Goal: Task Accomplishment & Management: Manage account settings

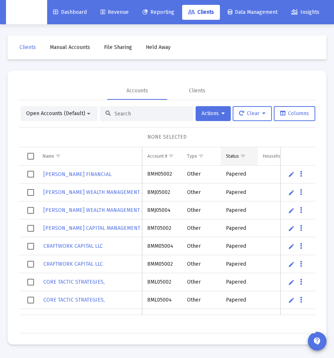
click at [246, 157] on span "Show filter options for column 'Status'" at bounding box center [243, 156] width 6 height 6
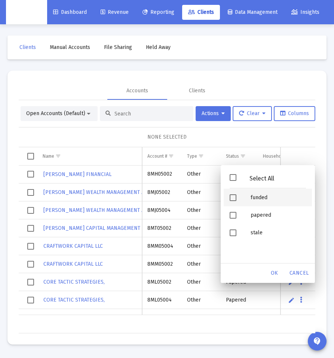
click at [231, 200] on span "Filter options" at bounding box center [233, 198] width 7 height 7
click at [275, 275] on span "OK" at bounding box center [274, 273] width 7 height 6
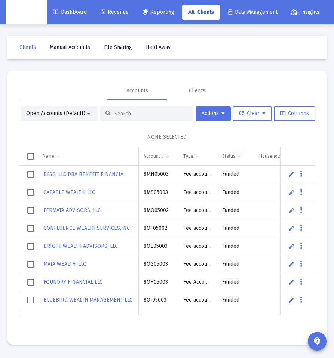
click at [200, 14] on span "Clients" at bounding box center [201, 12] width 26 height 6
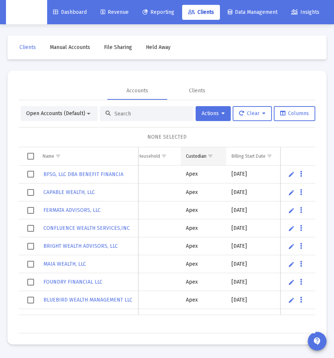
click at [211, 156] on span "Show filter options for column 'Custodian'" at bounding box center [211, 156] width 6 height 6
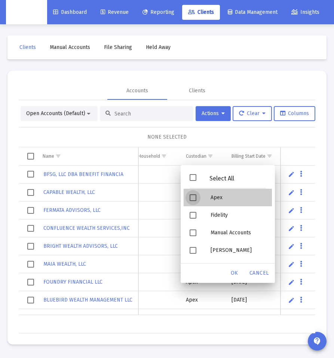
drag, startPoint x: 195, startPoint y: 194, endPoint x: 202, endPoint y: 196, distance: 7.4
click at [197, 193] on div "Filter options" at bounding box center [194, 198] width 21 height 18
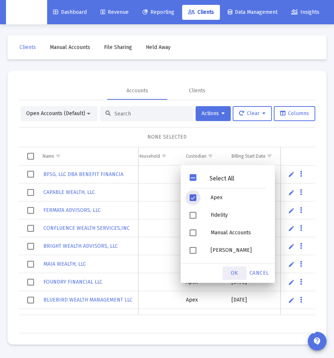
click at [239, 271] on div "OK" at bounding box center [235, 273] width 24 height 13
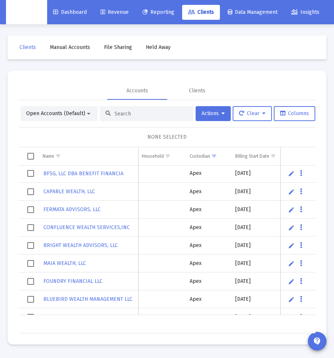
scroll to position [1, 124]
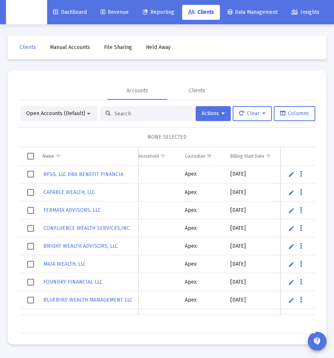
click at [27, 155] on span "Select all" at bounding box center [30, 156] width 7 height 7
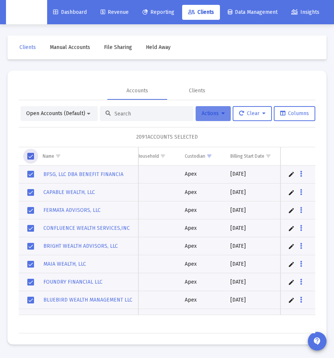
click at [223, 117] on button "Actions" at bounding box center [213, 113] width 35 height 15
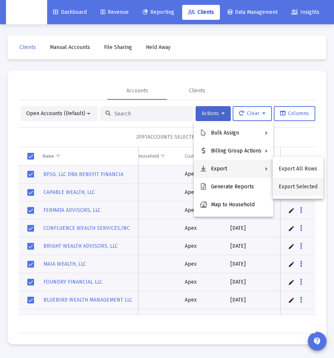
click at [290, 189] on button "Export Selected" at bounding box center [298, 187] width 51 height 18
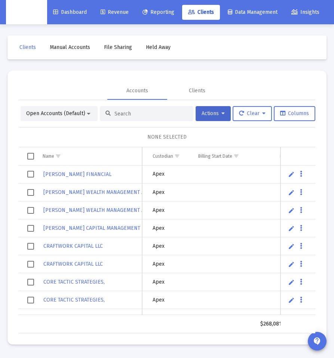
scroll to position [0, 153]
click at [146, 112] on input at bounding box center [150, 114] width 73 height 6
paste input "4PM05028"
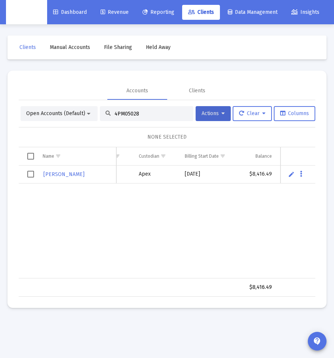
type input "4PM05028"
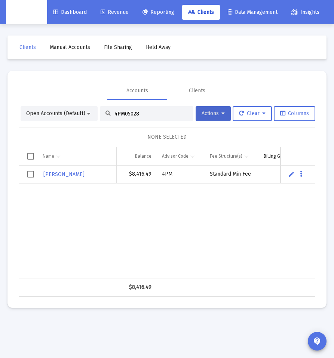
scroll to position [0, 293]
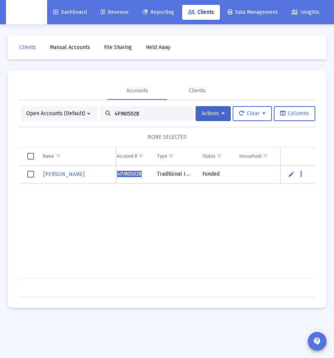
click at [31, 173] on span "Select row" at bounding box center [30, 174] width 7 height 7
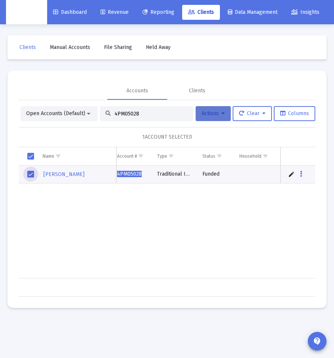
click at [222, 117] on button "Actions" at bounding box center [213, 113] width 35 height 15
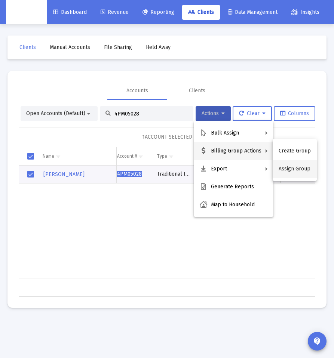
click at [299, 170] on button "Assign Group" at bounding box center [295, 169] width 44 height 18
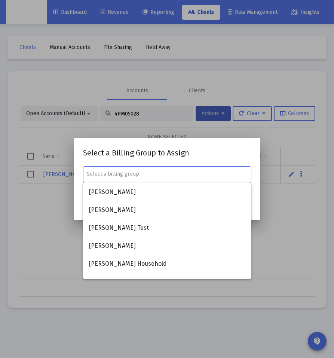
paste input "[PERSON_NAME] Household"
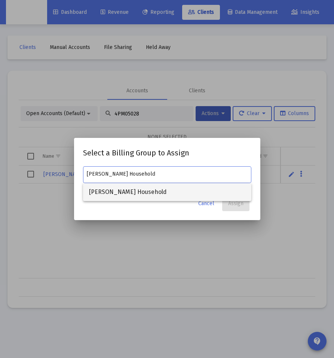
type input "[PERSON_NAME] Household"
click at [148, 188] on span "[PERSON_NAME] Household" at bounding box center [167, 192] width 156 height 18
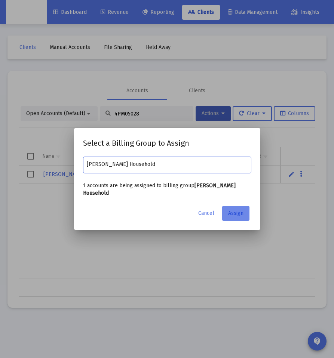
click at [235, 214] on span "Assign" at bounding box center [235, 213] width 15 height 6
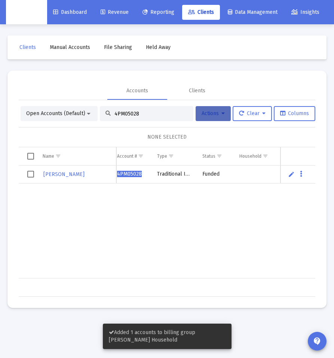
click at [230, 116] on button "Actions" at bounding box center [213, 113] width 35 height 15
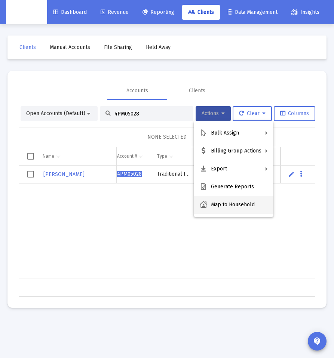
click at [245, 204] on button "Map to Household" at bounding box center [234, 205] width 80 height 18
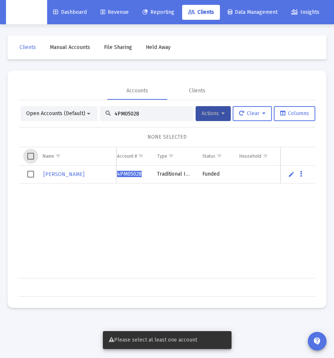
click at [30, 158] on span "Select all" at bounding box center [30, 156] width 7 height 7
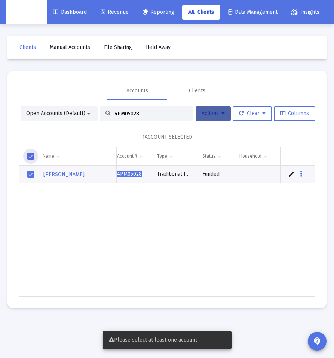
click at [222, 117] on button "Actions" at bounding box center [213, 113] width 35 height 15
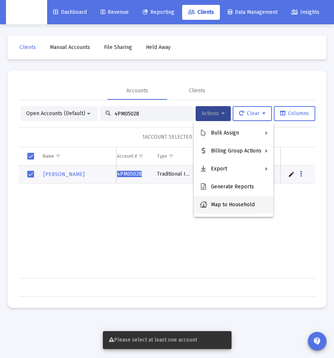
click at [215, 208] on button "Map to Household" at bounding box center [234, 205] width 80 height 18
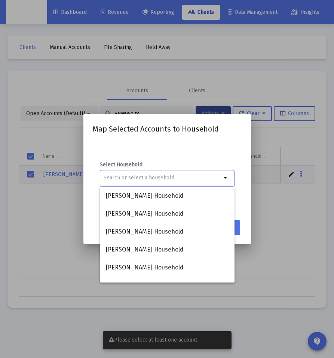
paste input "[PERSON_NAME] Household"
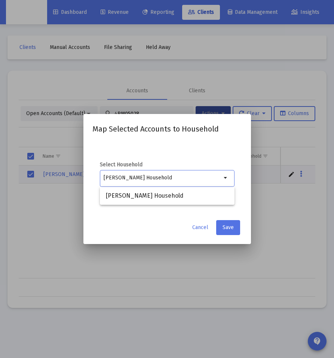
type input "[PERSON_NAME] Household"
click at [188, 183] on div "[PERSON_NAME] Household" at bounding box center [163, 178] width 118 height 18
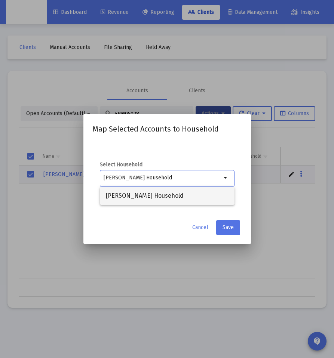
click at [183, 192] on span "[PERSON_NAME] Household" at bounding box center [167, 196] width 123 height 18
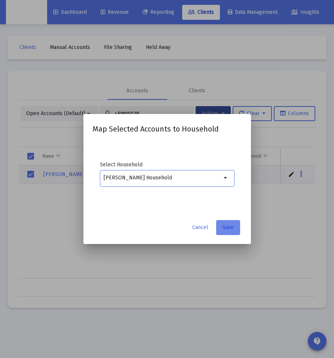
click at [236, 231] on button "Save" at bounding box center [228, 227] width 24 height 15
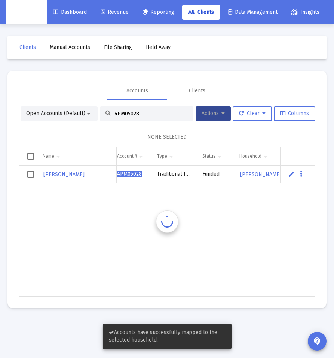
scroll to position [0, 4]
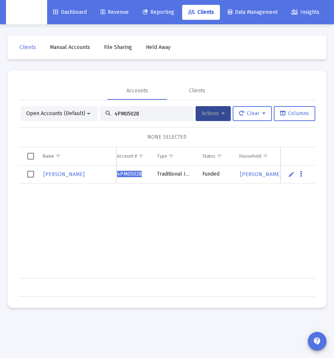
click at [127, 113] on input "4PM05028" at bounding box center [150, 114] width 73 height 6
paste input "QY05013"
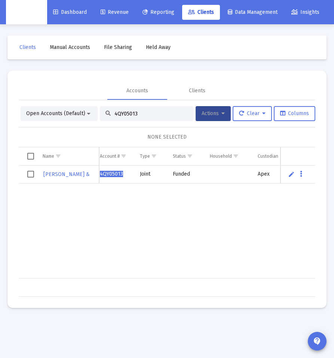
type input "4QY05013"
click at [30, 158] on span "Select all" at bounding box center [30, 156] width 7 height 7
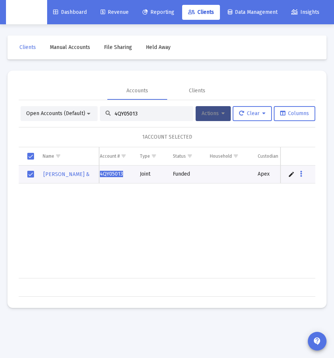
click at [216, 114] on span "Actions" at bounding box center [213, 113] width 23 height 6
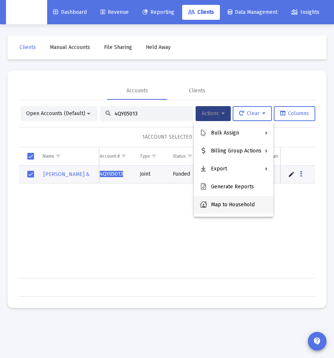
click at [250, 201] on button "Map to Household" at bounding box center [234, 205] width 80 height 18
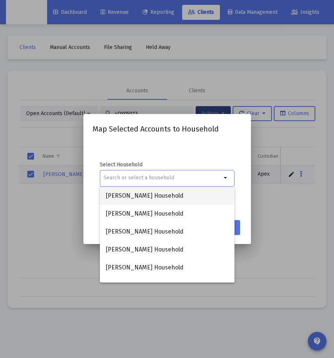
paste input "[PERSON_NAME] Household"
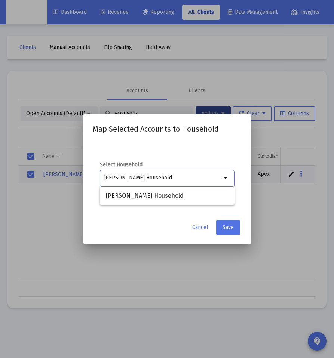
type input "[PERSON_NAME] Household"
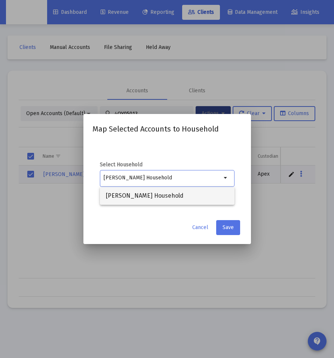
click at [181, 202] on span "[PERSON_NAME] Household" at bounding box center [167, 196] width 123 height 18
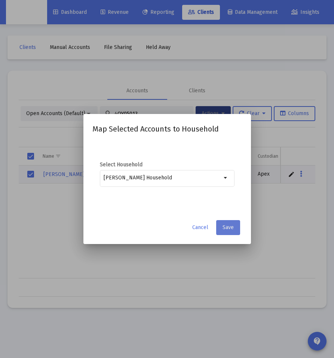
click at [233, 228] on span "Save" at bounding box center [228, 227] width 11 height 6
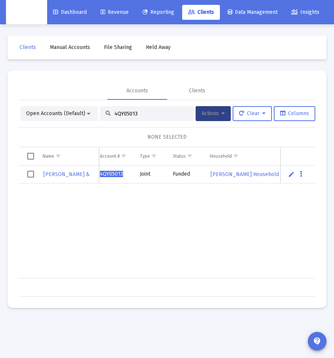
scroll to position [0, 4]
click at [31, 175] on span "Select row" at bounding box center [30, 174] width 7 height 7
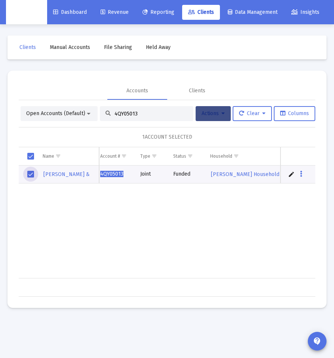
click at [216, 115] on span "Actions" at bounding box center [213, 113] width 23 height 6
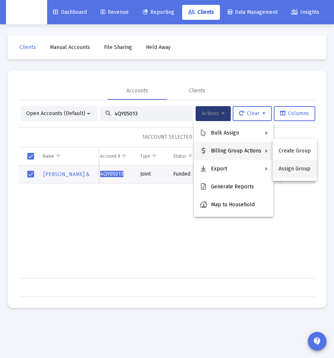
click at [290, 168] on button "Assign Group" at bounding box center [295, 169] width 44 height 18
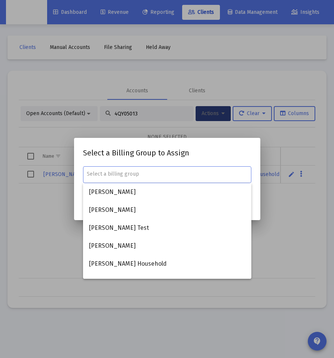
paste input "[PERSON_NAME] Household"
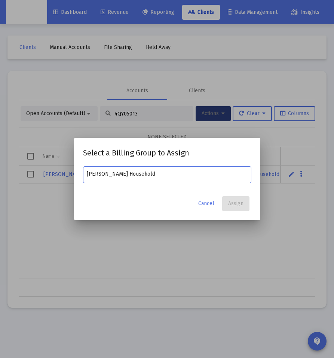
drag, startPoint x: 173, startPoint y: 173, endPoint x: 128, endPoint y: 177, distance: 45.1
click at [128, 177] on input "[PERSON_NAME] Household" at bounding box center [167, 174] width 161 height 6
click at [165, 175] on input "[PERSON_NAME]' Household" at bounding box center [167, 174] width 161 height 6
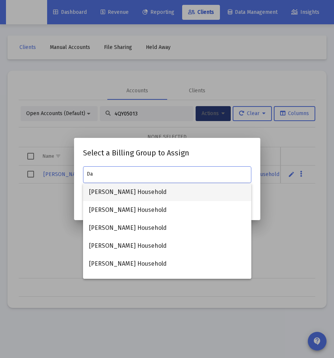
type input "D"
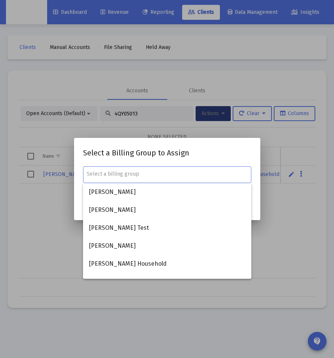
click at [300, 210] on div at bounding box center [167, 179] width 334 height 358
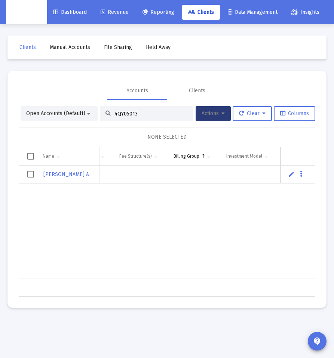
click at [30, 155] on span "Select all" at bounding box center [30, 156] width 7 height 7
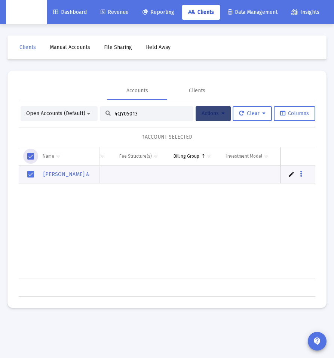
click at [224, 114] on icon at bounding box center [223, 113] width 3 height 5
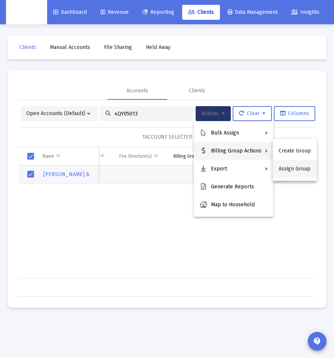
click at [284, 169] on button "Assign Group" at bounding box center [295, 169] width 44 height 18
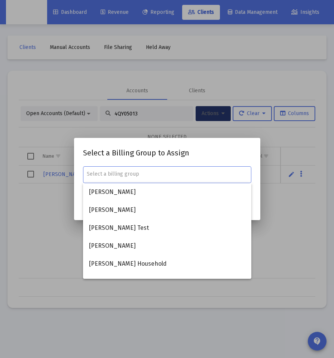
paste input "[PERSON_NAME] Household"
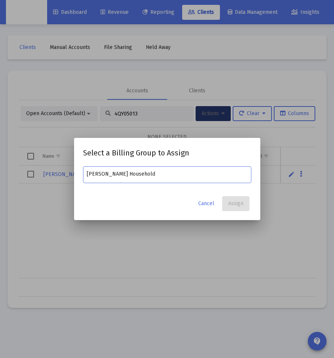
type input "[PERSON_NAME] Household"
click at [203, 198] on button "Cancel" at bounding box center [206, 203] width 28 height 15
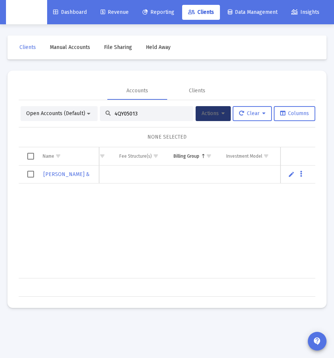
click at [119, 116] on input "4QY05013" at bounding box center [150, 114] width 73 height 6
click at [120, 116] on input "4QY05013" at bounding box center [150, 114] width 73 height 6
paste input "PS05045"
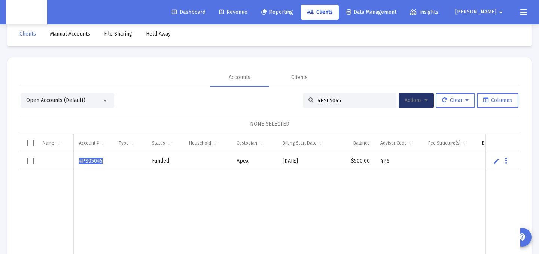
scroll to position [0, 1]
click at [213, 189] on td "Data grid" at bounding box center [206, 217] width 48 height 95
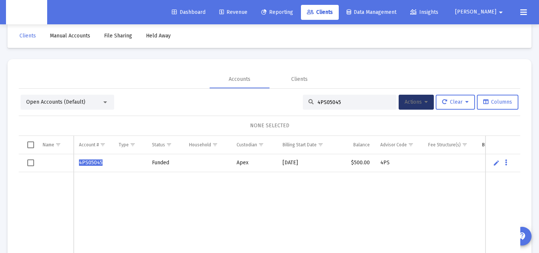
click at [326, 98] on div "4PS05045" at bounding box center [350, 102] width 94 height 15
click at [324, 101] on input "4PS05045" at bounding box center [353, 102] width 73 height 6
paste input "M0503"
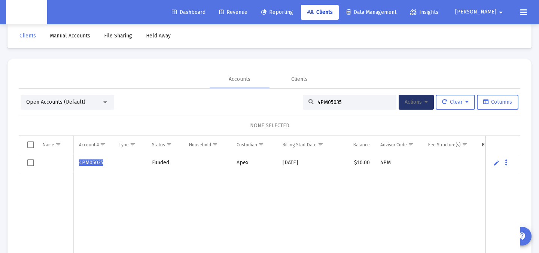
click at [334, 103] on input "4PM05035" at bounding box center [353, 102] width 73 height 6
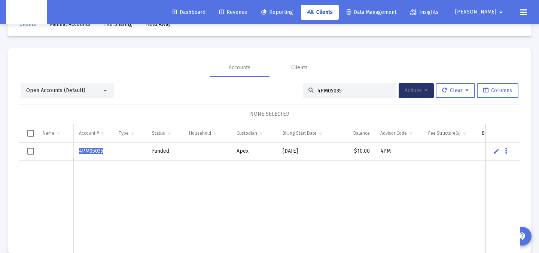
scroll to position [23, 0]
click at [249, 203] on td "Data grid" at bounding box center [254, 208] width 46 height 95
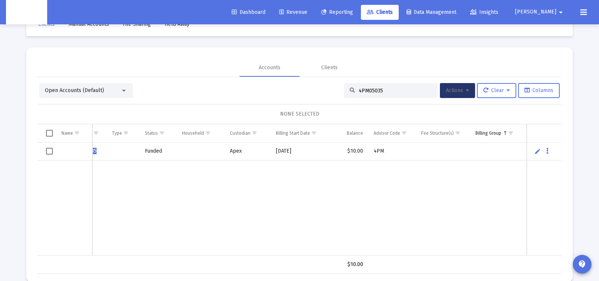
scroll to position [0, 0]
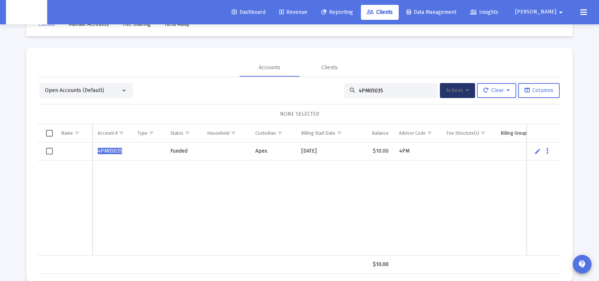
click at [334, 200] on td "Data grid" at bounding box center [418, 208] width 48 height 95
click at [334, 273] on mat-card "Accounts Clients Open Accounts (Default) 4PM05035 Actions Clear Columns NONE SE…" at bounding box center [299, 165] width 546 height 234
click at [334, 91] on input "4PM05035" at bounding box center [394, 91] width 73 height 6
paste input "S0504"
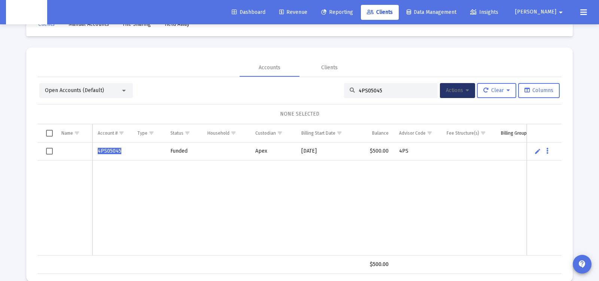
type input "4PS05045"
click at [334, 213] on td "Data grid" at bounding box center [376, 208] width 36 height 95
click at [334, 266] on td "Data grid" at bounding box center [543, 265] width 35 height 18
click at [334, 94] on div "4PS05045" at bounding box center [391, 90] width 94 height 15
